Goal: Task Accomplishment & Management: Manage account settings

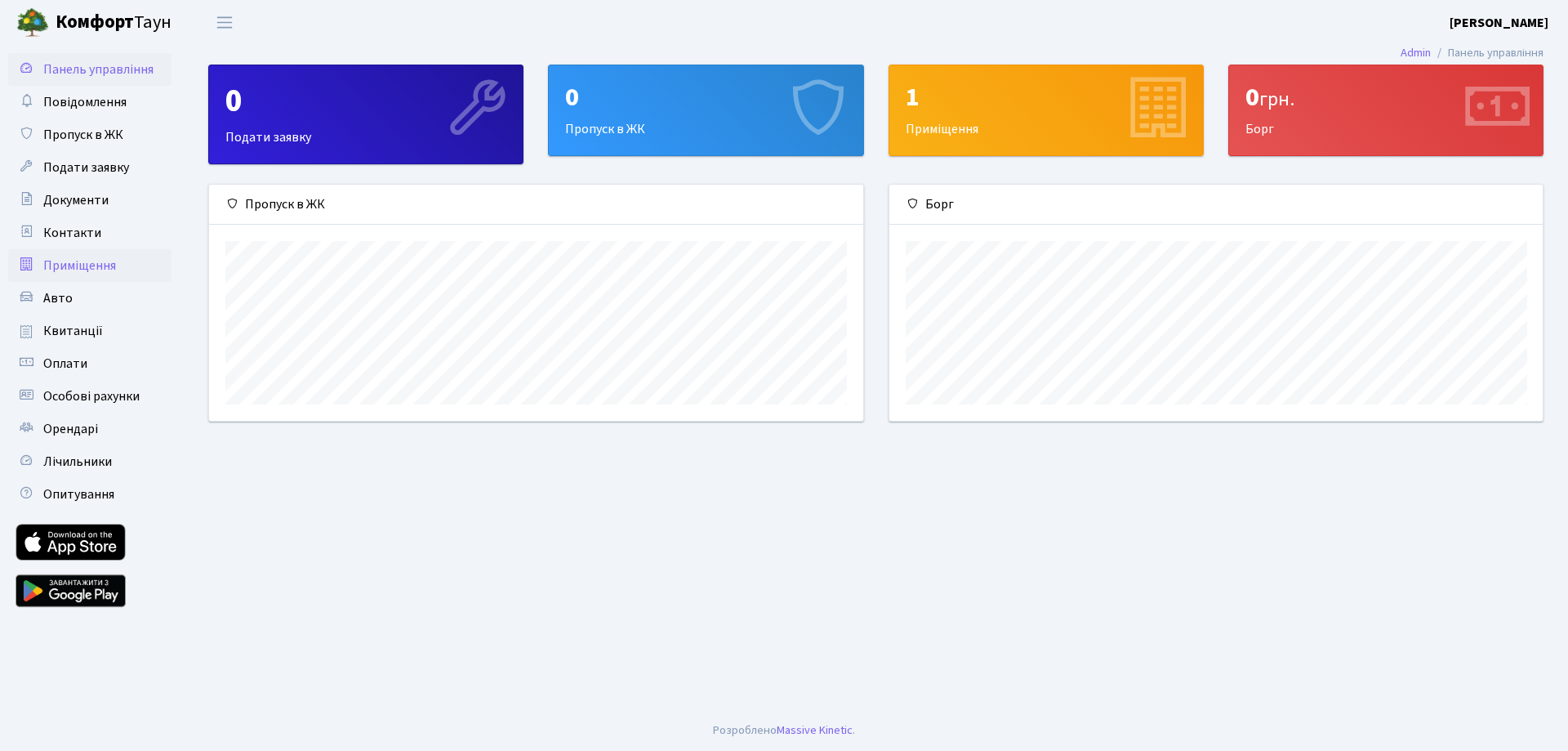
scroll to position [236, 653]
click at [79, 263] on span "Приміщення" at bounding box center [79, 265] width 72 height 18
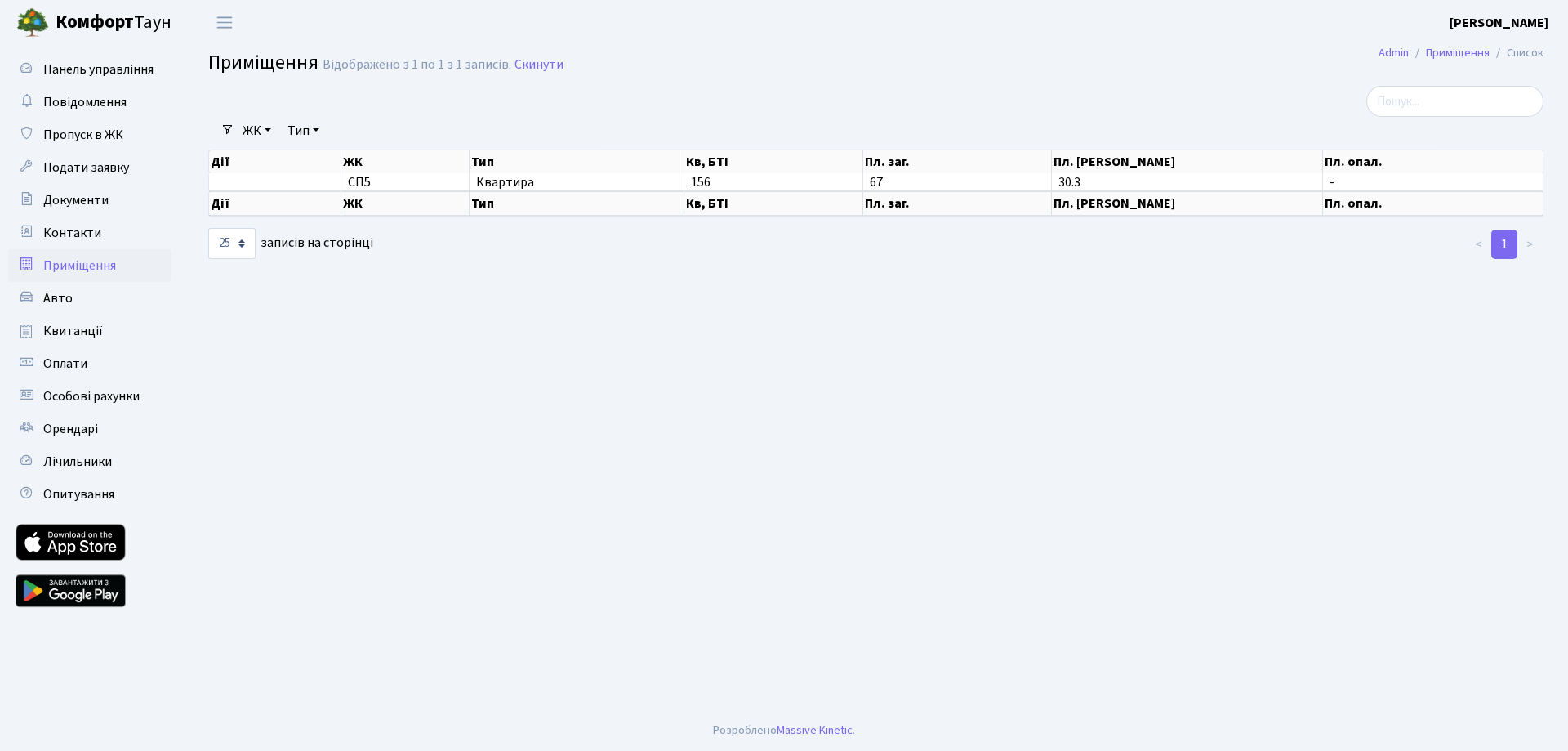
select select "25"
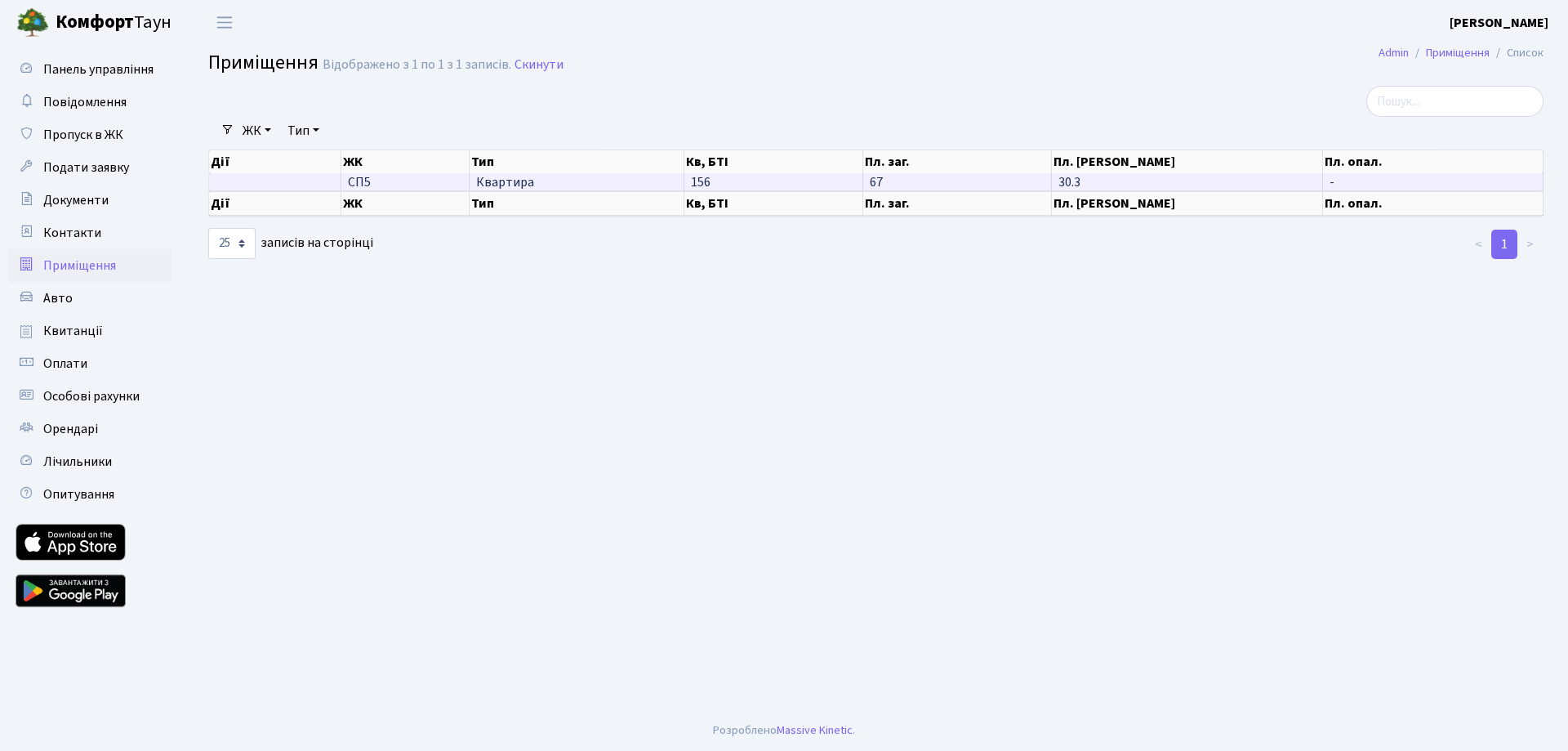
click at [703, 183] on span "156" at bounding box center [701, 182] width 19 height 18
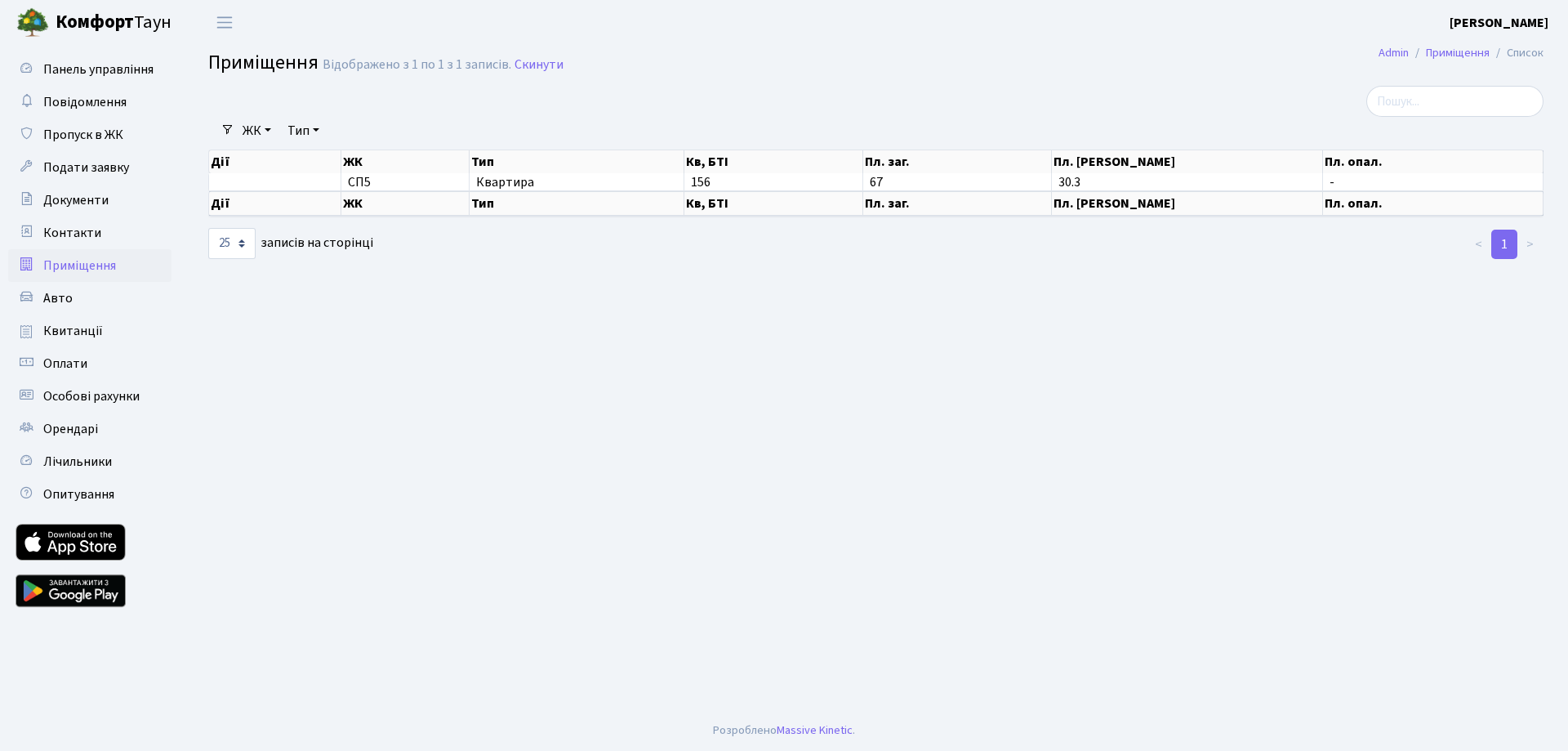
click at [83, 39] on link "[PERSON_NAME]" at bounding box center [102, 22] width 204 height 45
